Goal: Task Accomplishment & Management: Manage account settings

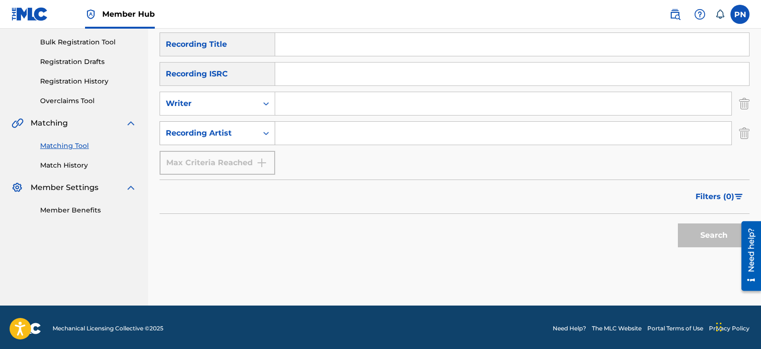
scroll to position [140, 0]
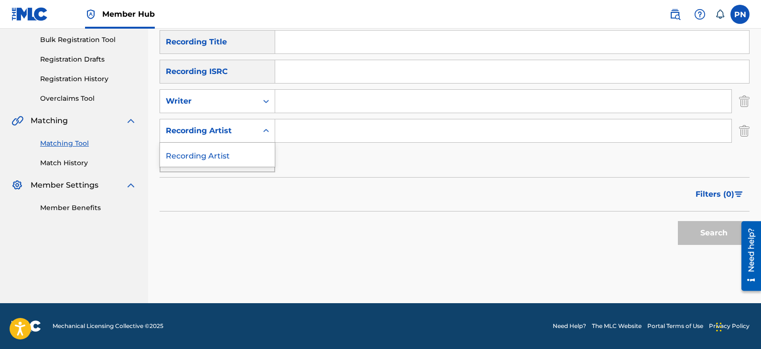
click at [239, 129] on div "Recording Artist" at bounding box center [209, 130] width 86 height 11
click at [298, 138] on input "Search Form" at bounding box center [503, 130] width 456 height 23
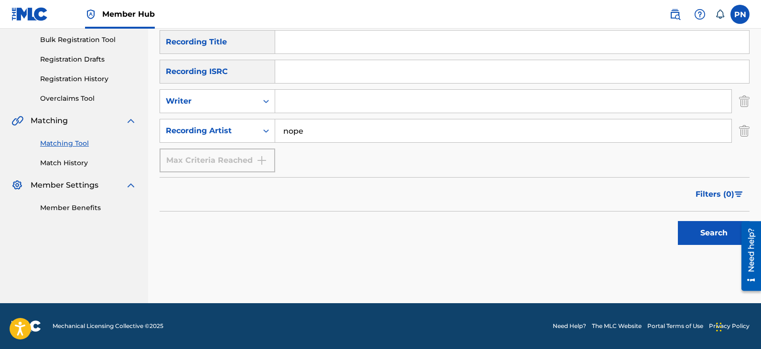
type input "nope"
click at [678, 221] on button "Search" at bounding box center [714, 233] width 72 height 24
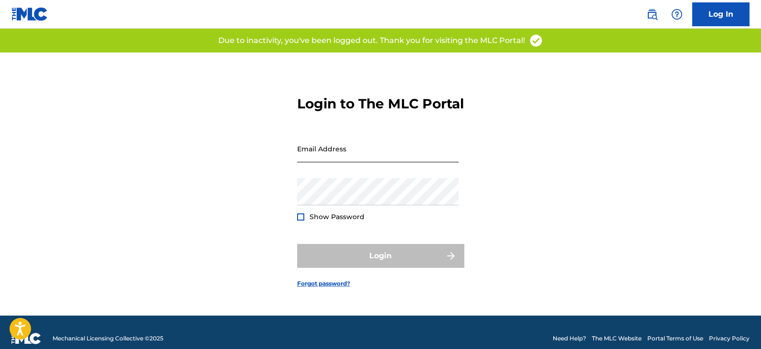
click at [360, 156] on input "Email Address" at bounding box center [377, 148] width 161 height 27
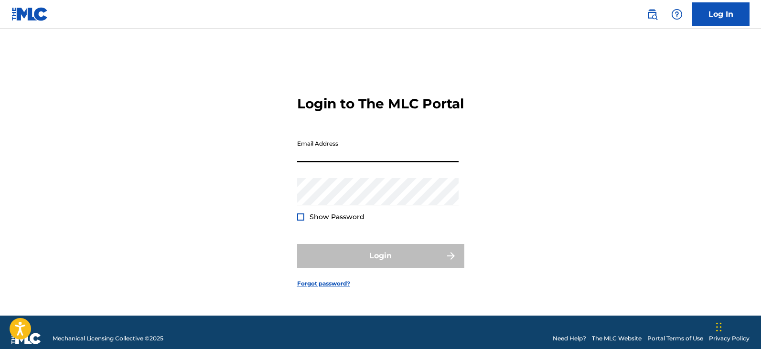
click at [348, 171] on div "Email Address" at bounding box center [377, 156] width 161 height 43
click at [360, 161] on input "Email Address" at bounding box center [377, 148] width 161 height 27
type input "[EMAIL_ADDRESS][DOMAIN_NAME]"
click at [341, 214] on div "Password Show Password" at bounding box center [377, 199] width 161 height 43
drag, startPoint x: 366, startPoint y: 168, endPoint x: 371, endPoint y: 166, distance: 5.1
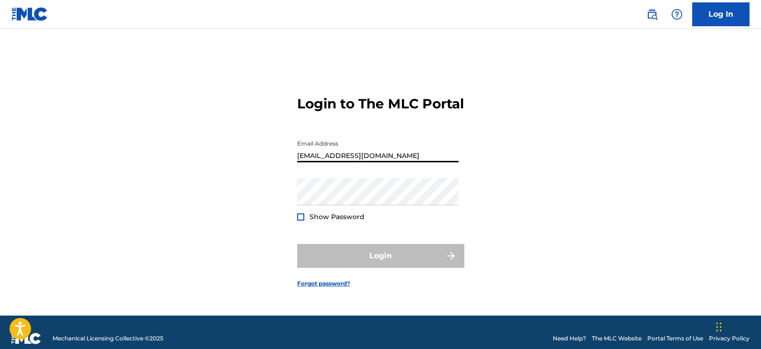
click at [370, 162] on input "[EMAIL_ADDRESS][DOMAIN_NAME]" at bounding box center [377, 148] width 161 height 27
click at [360, 218] on div "Password Show Password" at bounding box center [377, 199] width 161 height 43
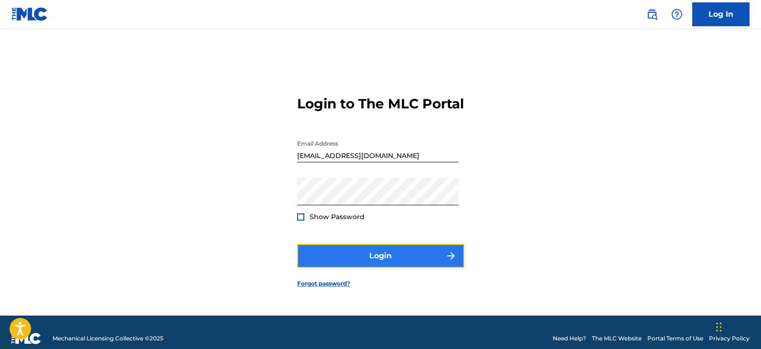
drag, startPoint x: 403, startPoint y: 270, endPoint x: 411, endPoint y: 270, distance: 8.1
click at [411, 268] on button "Login" at bounding box center [380, 256] width 167 height 24
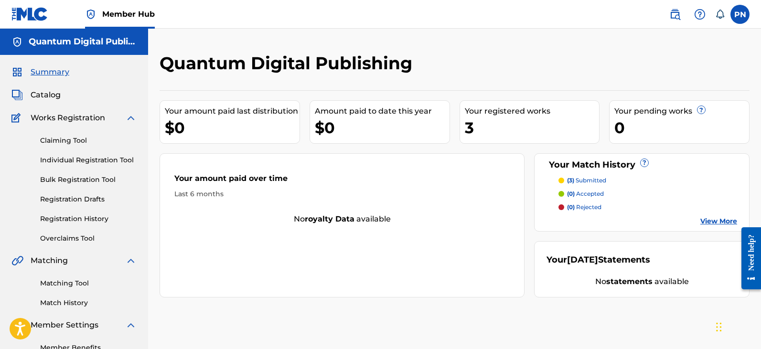
click at [590, 178] on p "(3) submitted" at bounding box center [586, 180] width 39 height 9
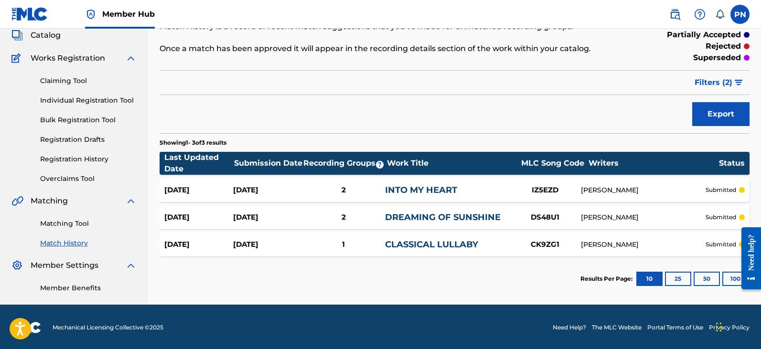
scroll to position [61, 0]
